Goal: Task Accomplishment & Management: Use online tool/utility

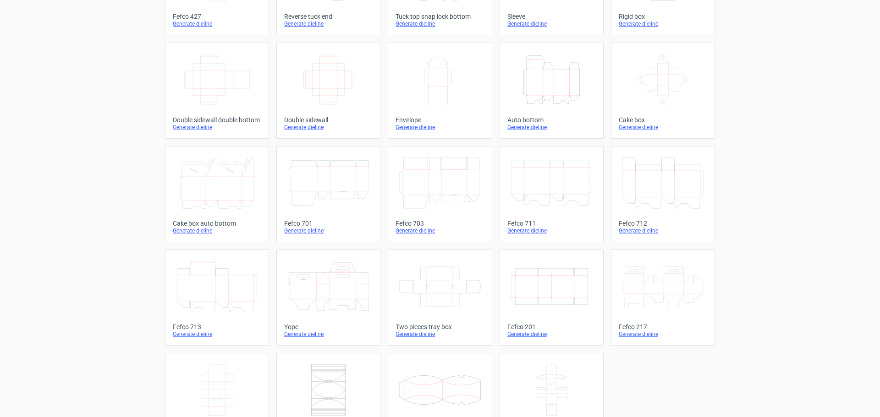
scroll to position [155, 0]
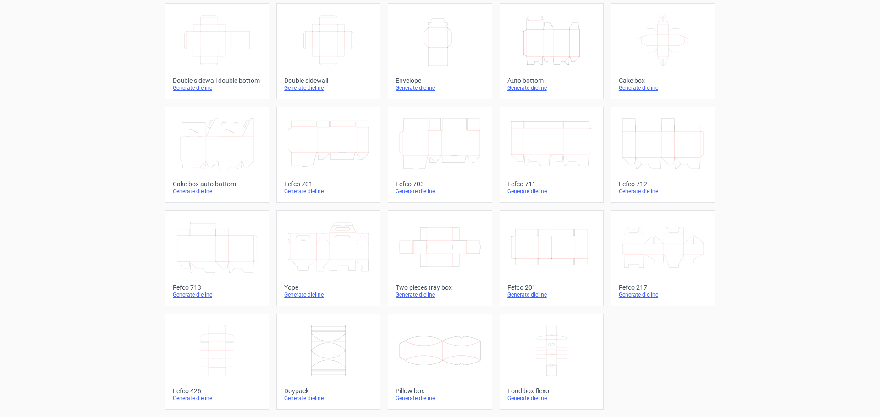
click at [542, 252] on icon "Width Depth Height" at bounding box center [551, 247] width 81 height 51
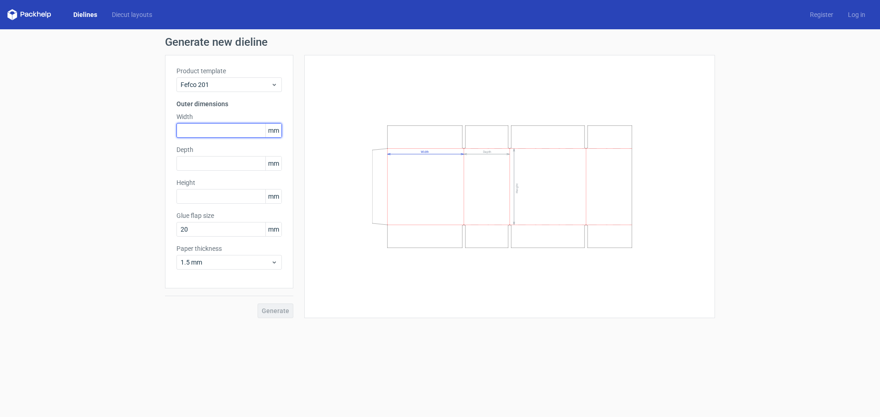
click at [201, 135] on input "text" at bounding box center [228, 130] width 105 height 15
click at [254, 132] on input "text" at bounding box center [228, 130] width 105 height 15
paste input "200"
type input "200"
click at [208, 165] on input "text" at bounding box center [228, 163] width 105 height 15
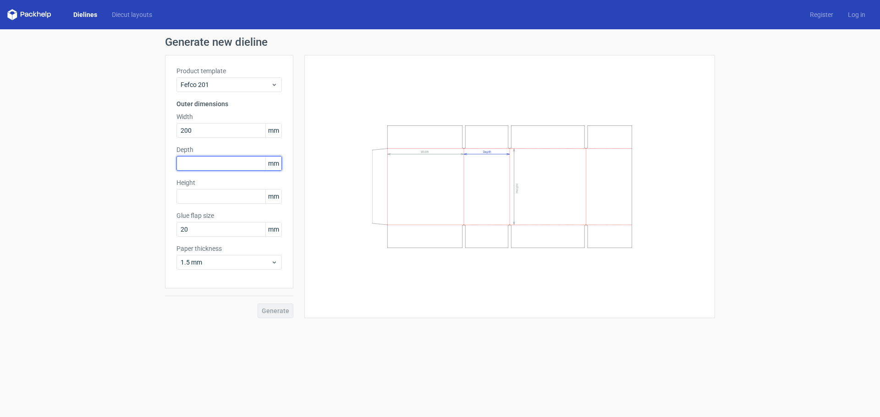
paste input "200"
type input "200"
click at [217, 201] on input "text" at bounding box center [228, 196] width 105 height 15
click at [196, 198] on input "text" at bounding box center [228, 196] width 105 height 15
paste input "225"
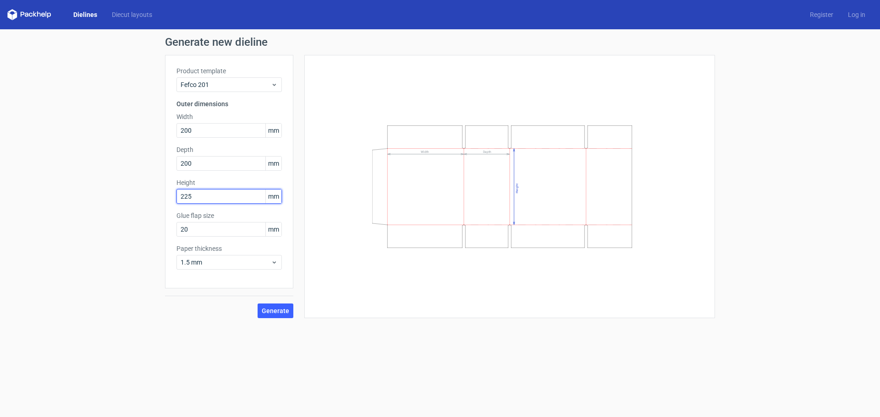
type input "225"
click at [236, 216] on label "Glue flap size" at bounding box center [228, 215] width 105 height 9
click at [195, 229] on input "20" at bounding box center [228, 229] width 105 height 15
drag, startPoint x: 193, startPoint y: 228, endPoint x: 182, endPoint y: 228, distance: 11.0
click at [182, 228] on input "20" at bounding box center [228, 229] width 105 height 15
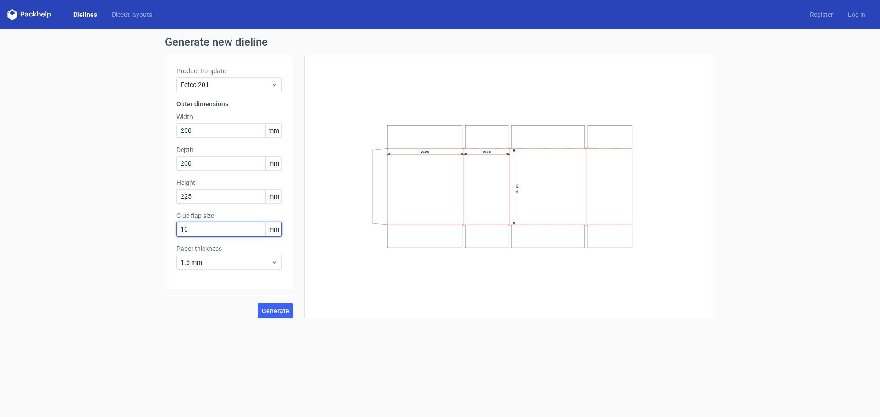
click at [204, 230] on input "10" at bounding box center [228, 229] width 105 height 15
click at [212, 210] on div "Product template Fefco 201 Outer dimensions Width 200 mm Depth 200 mm Height 22…" at bounding box center [229, 172] width 128 height 234
drag, startPoint x: 215, startPoint y: 230, endPoint x: 208, endPoint y: 229, distance: 8.0
click at [214, 230] on input "10" at bounding box center [228, 229] width 105 height 15
drag, startPoint x: 201, startPoint y: 228, endPoint x: 175, endPoint y: 225, distance: 25.9
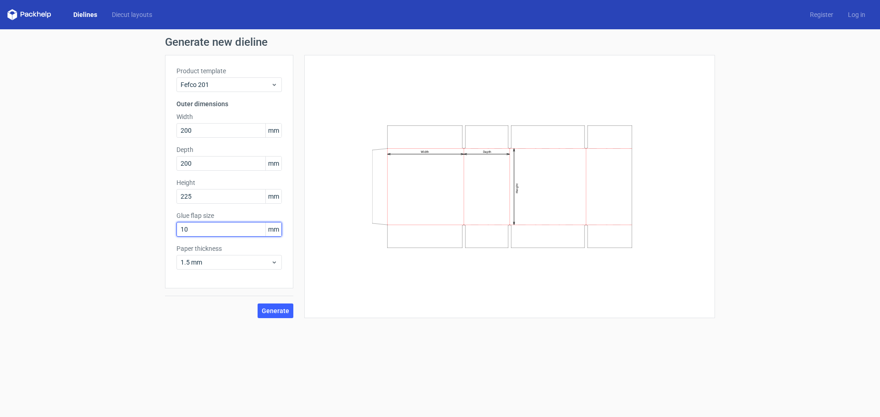
click at [175, 225] on div "Product template Fefco 201 Outer dimensions Width 200 mm Depth 200 mm Height 22…" at bounding box center [229, 172] width 128 height 234
type input "20"
click at [219, 210] on div "Product template Fefco 201 Outer dimensions Width 200 mm Depth 200 mm Height 22…" at bounding box center [229, 172] width 128 height 234
click at [273, 308] on span "Generate" at bounding box center [275, 311] width 27 height 6
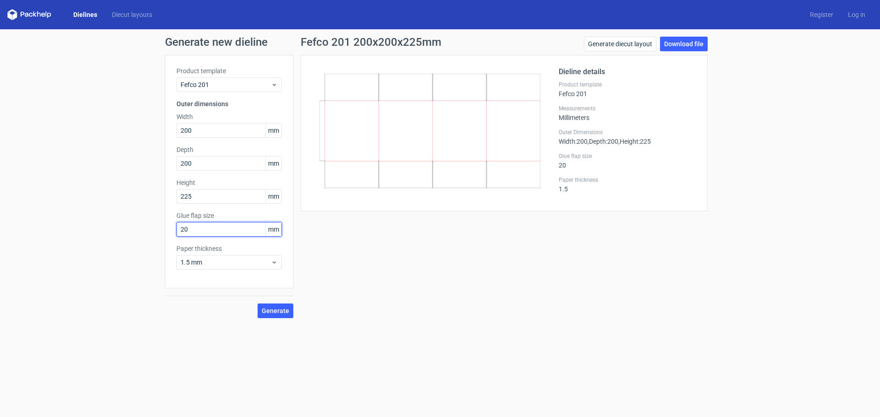
drag, startPoint x: 192, startPoint y: 229, endPoint x: 174, endPoint y: 226, distance: 17.6
click at [174, 226] on div "Product template Fefco 201 Outer dimensions Width 200 mm Depth 200 mm Height 22…" at bounding box center [229, 172] width 128 height 234
click at [400, 248] on div "Fefco 201 200x200x225mm Generate diecut layout Download file Dieline details Pr…" at bounding box center [504, 178] width 422 height 282
click at [232, 259] on span "1.5 mm" at bounding box center [226, 262] width 90 height 9
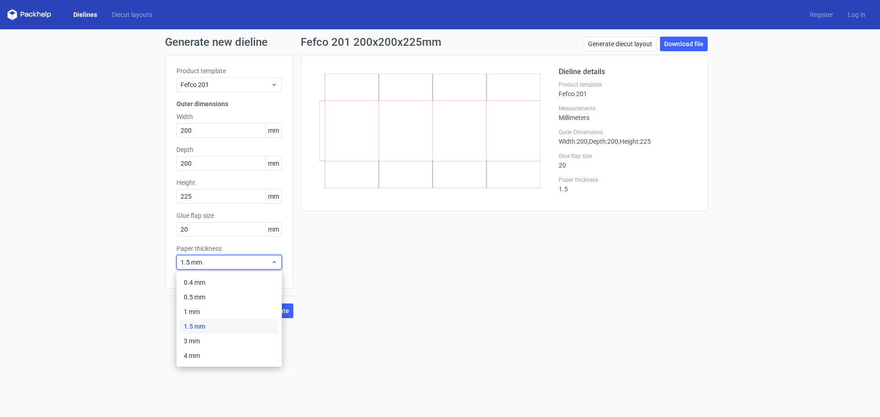
click at [359, 279] on div "Fefco 201 200x200x225mm Generate diecut layout Download file Dieline details Pr…" at bounding box center [504, 178] width 422 height 282
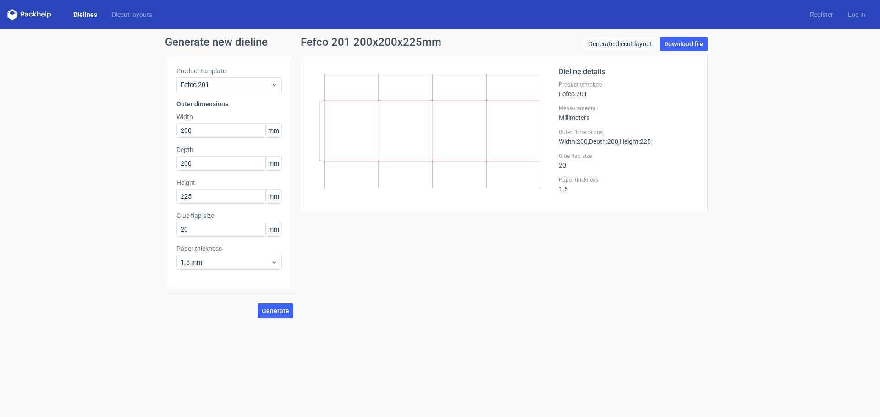
click at [433, 224] on div "Fefco 201 200x200x225mm Generate diecut layout Download file Dieline details Pr…" at bounding box center [504, 178] width 422 height 282
click at [701, 41] on link "Download file" at bounding box center [684, 44] width 48 height 15
